Goal: Task Accomplishment & Management: Manage account settings

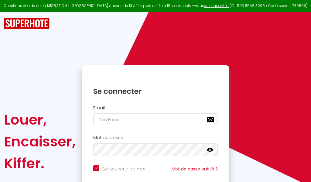
checkbox input "true"
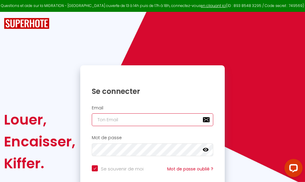
click at [153, 118] on input "email" at bounding box center [153, 119] width 122 height 13
type input "m"
checkbox input "true"
type input "ma"
checkbox input "true"
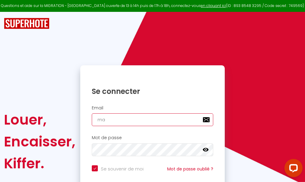
type input "mar"
checkbox input "true"
type input "marc"
checkbox input "true"
type input "marcd"
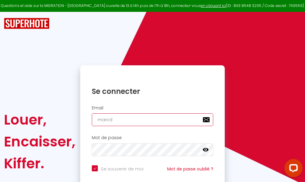
checkbox input "true"
type input "marcdp"
checkbox input "true"
type input "marcdpo"
checkbox input "true"
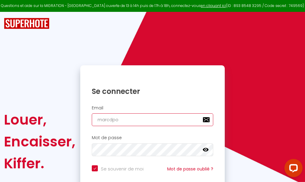
type input "marcdpoz"
checkbox input "true"
type input "marcdpoz."
checkbox input "true"
type input "marcdpoz.l"
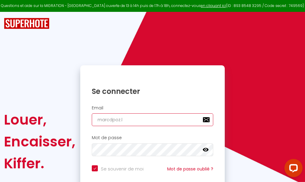
checkbox input "true"
type input "marcdpoz.lo"
checkbox input "true"
type input "marcdpoz.loc"
checkbox input "true"
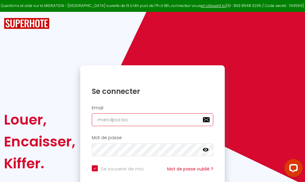
type input "marcdpoz.loca"
checkbox input "true"
type input "marcdpoz.locat"
checkbox input "true"
type input "marcdpoz.locati"
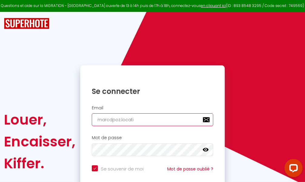
checkbox input "true"
type input "marcdpoz.locatio"
checkbox input "true"
type input "marcdpoz.location"
checkbox input "true"
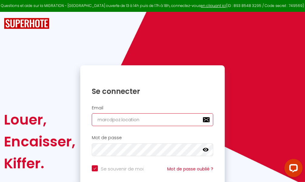
type input "marcdpoz.location@"
checkbox input "true"
type input "marcdpoz.location@g"
checkbox input "true"
type input "marcdpoz.location@gm"
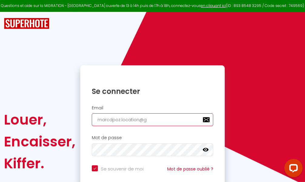
checkbox input "true"
type input "marcdpoz.location@gma"
checkbox input "true"
type input "marcdpoz.location@gmai"
checkbox input "true"
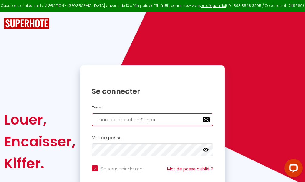
type input "[EMAIL_ADDRESS]"
checkbox input "true"
type input "[EMAIL_ADDRESS]."
checkbox input "true"
type input "marcdpoz.location@gmail.c"
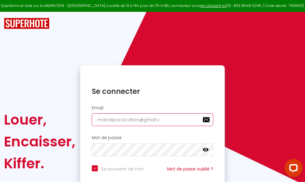
checkbox input "true"
type input "[EMAIL_ADDRESS][DOMAIN_NAME]"
checkbox input "true"
type input "[EMAIL_ADDRESS][DOMAIN_NAME]"
checkbox input "true"
